Goal: Information Seeking & Learning: Learn about a topic

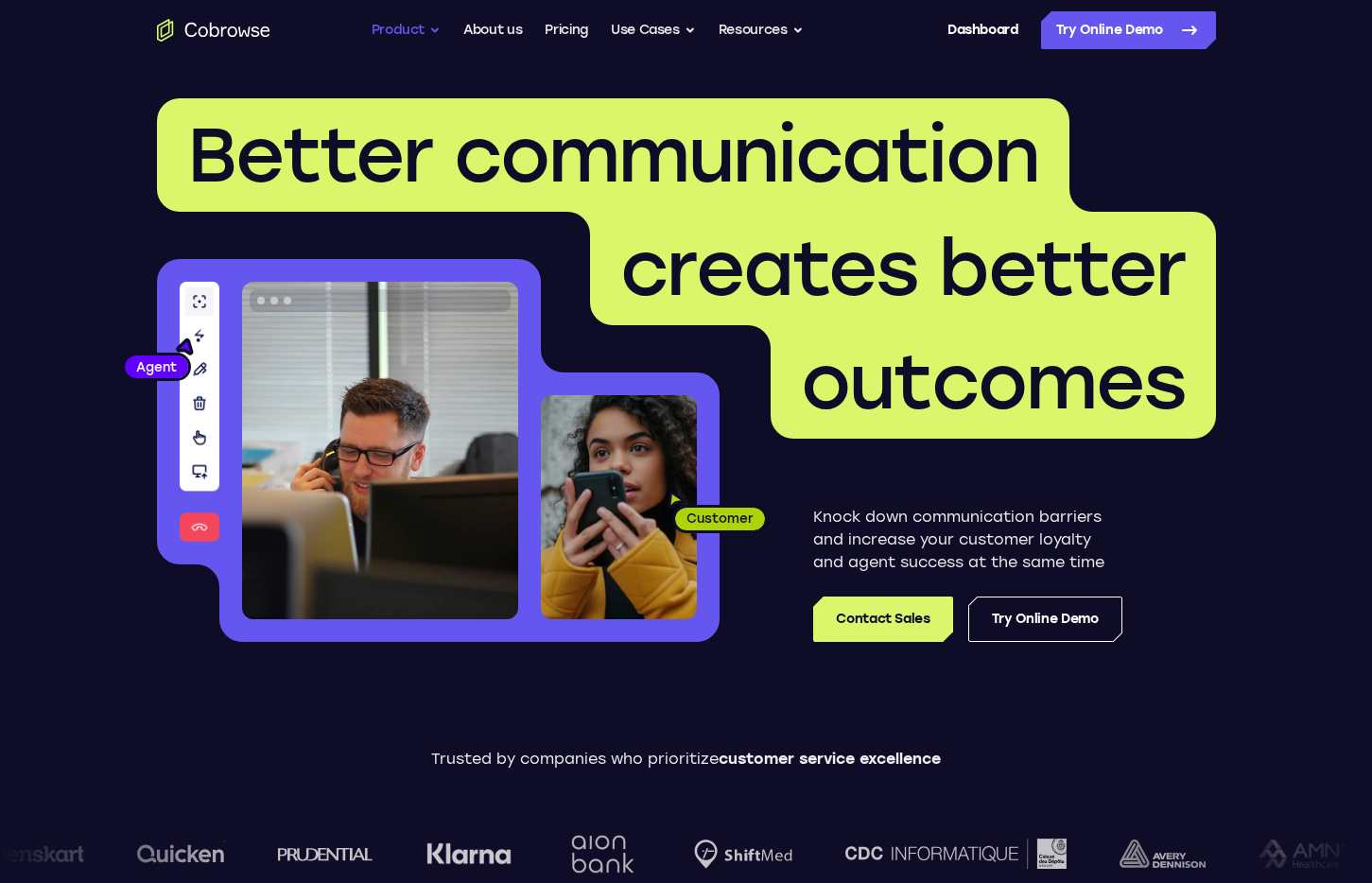
click at [426, 27] on button "Product" at bounding box center [407, 30] width 70 height 38
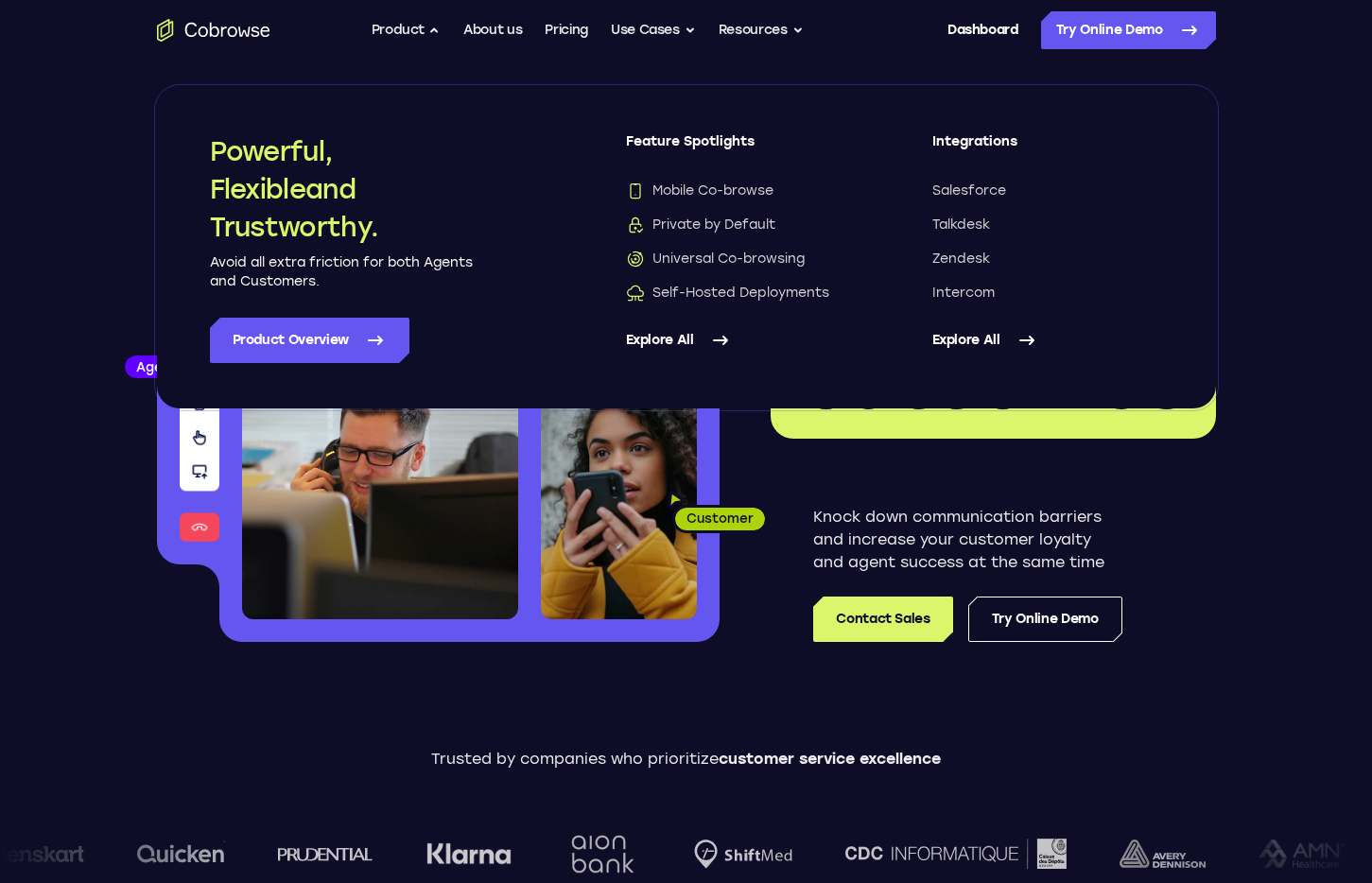
click at [699, 344] on link "Explore All" at bounding box center [741, 340] width 231 height 46
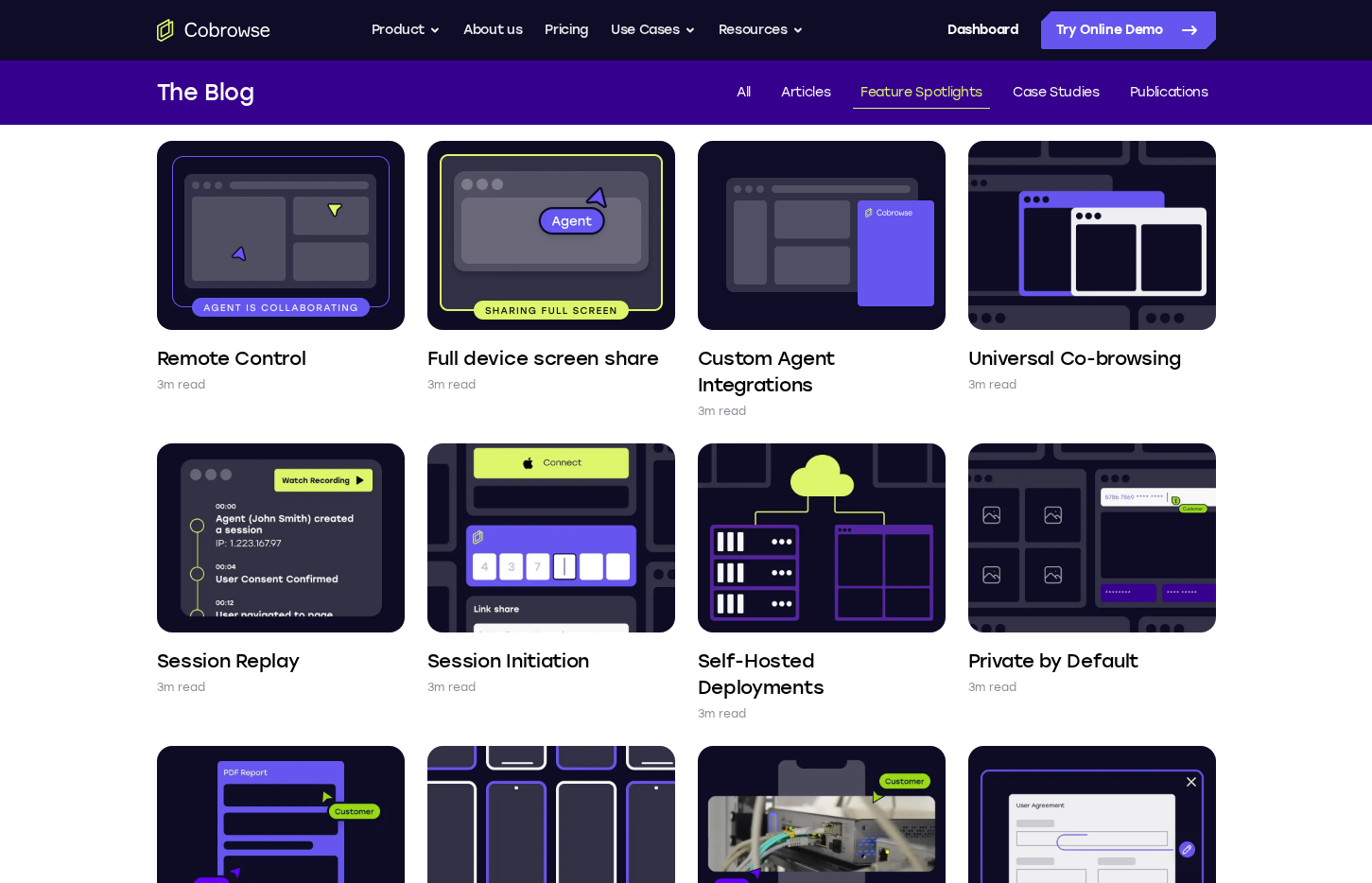
scroll to position [643, 0]
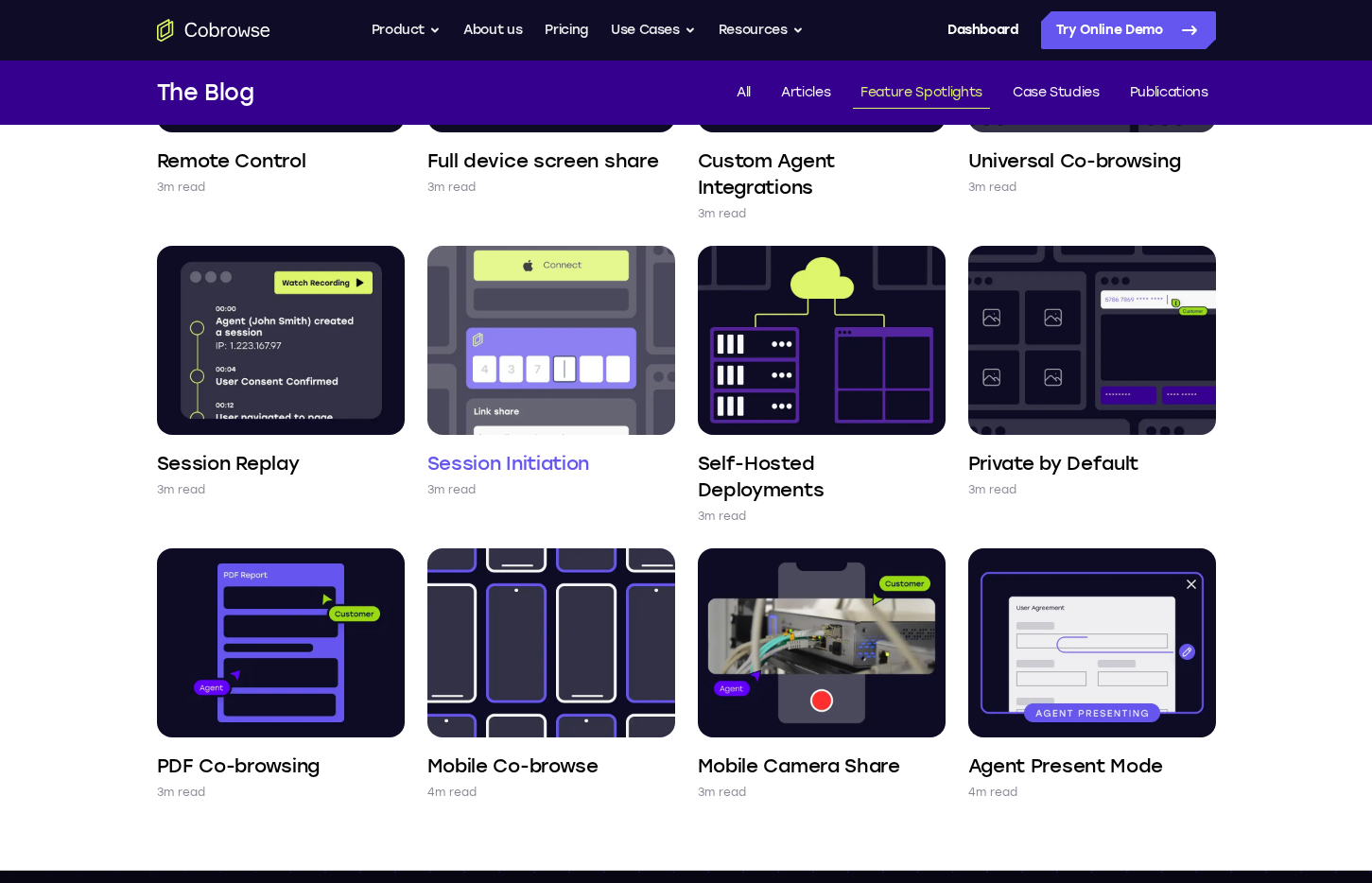
click at [588, 353] on img at bounding box center [550, 340] width 248 height 189
